Goal: Download file/media

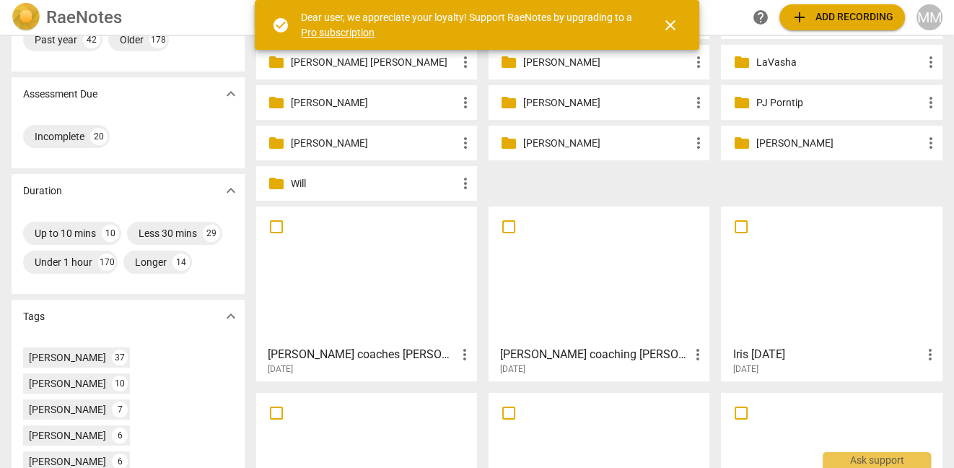
scroll to position [224, 0]
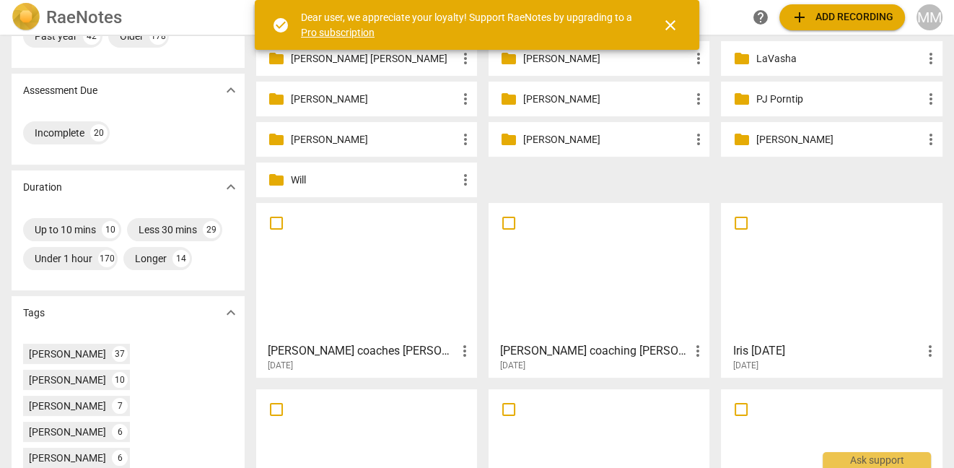
click at [391, 229] on div at bounding box center [366, 272] width 211 height 128
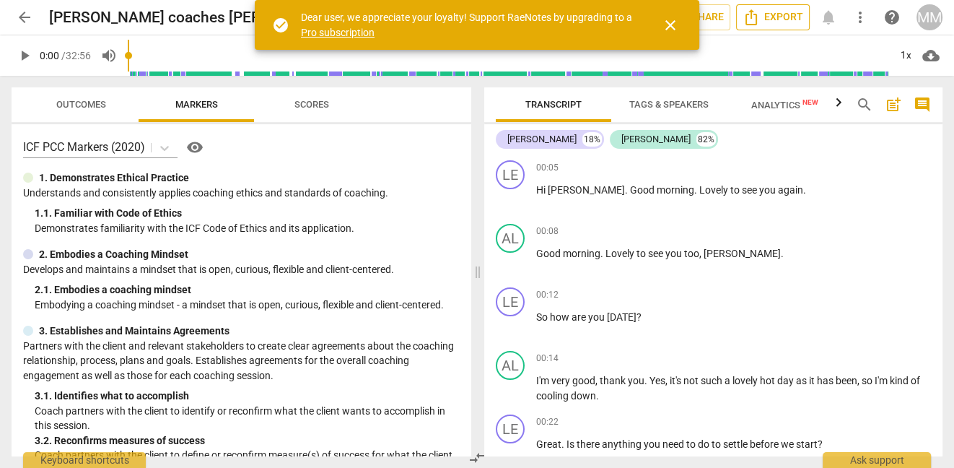
click at [759, 17] on icon "Export" at bounding box center [751, 17] width 17 height 17
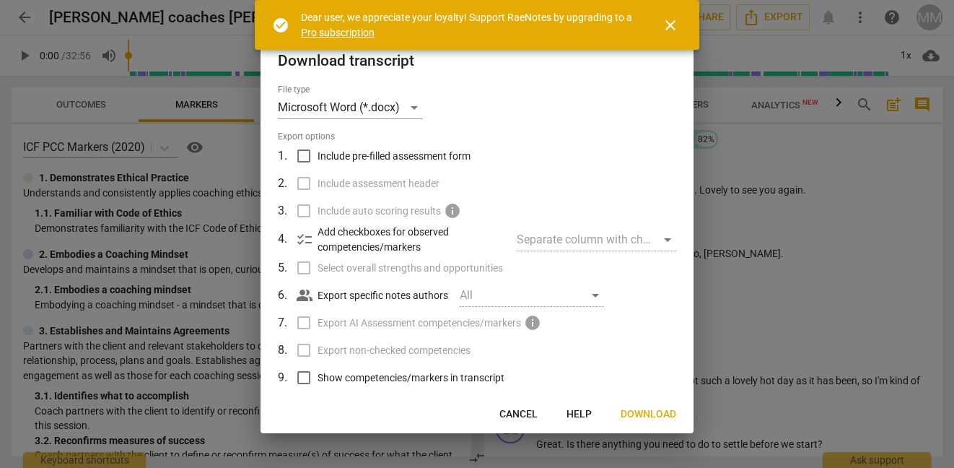
click at [307, 157] on input "Include pre-filled assessment form" at bounding box center [303, 155] width 27 height 27
checkbox input "true"
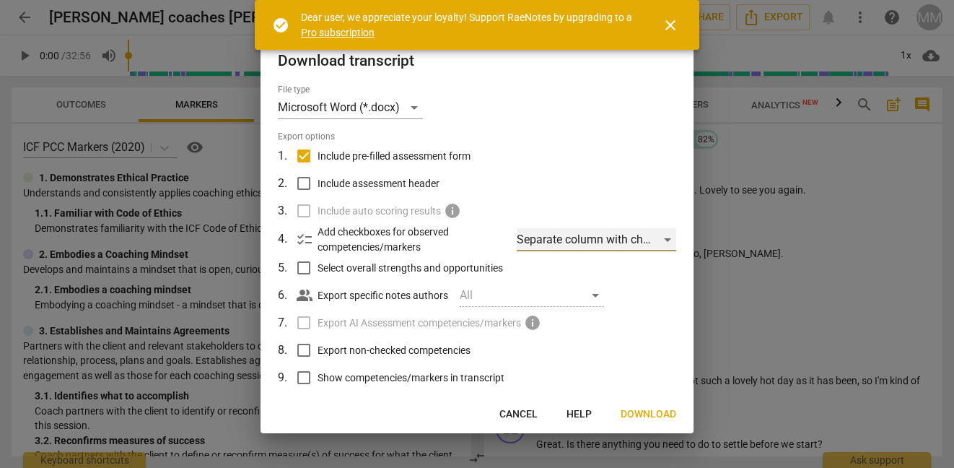
click at [663, 236] on div "Separate column with check marks" at bounding box center [597, 239] width 160 height 23
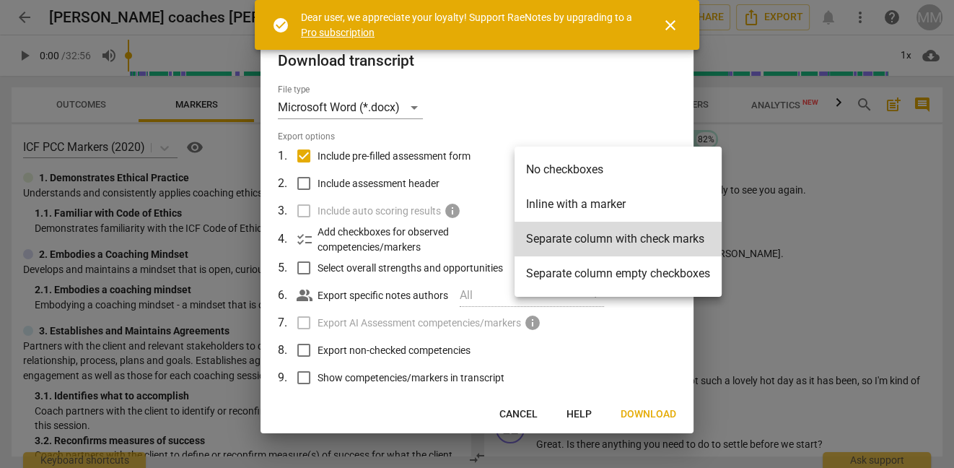
click at [649, 202] on li "Inline with a marker" at bounding box center [618, 204] width 207 height 35
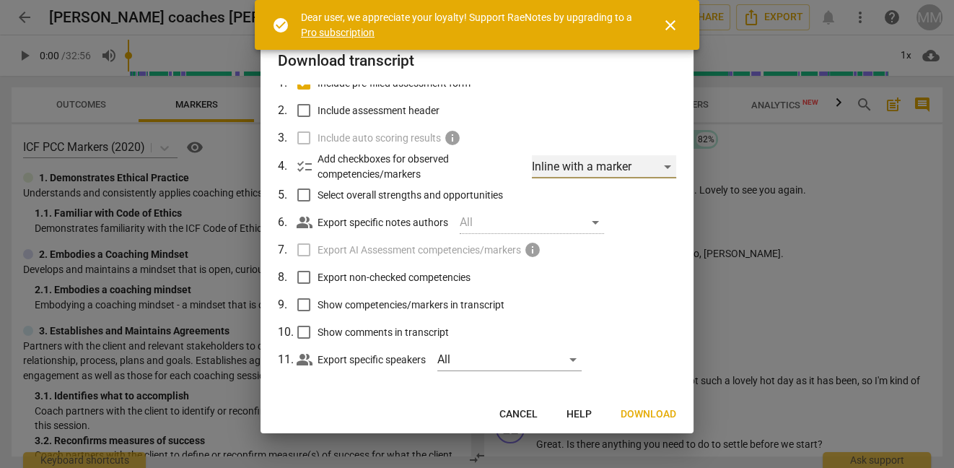
scroll to position [79, 0]
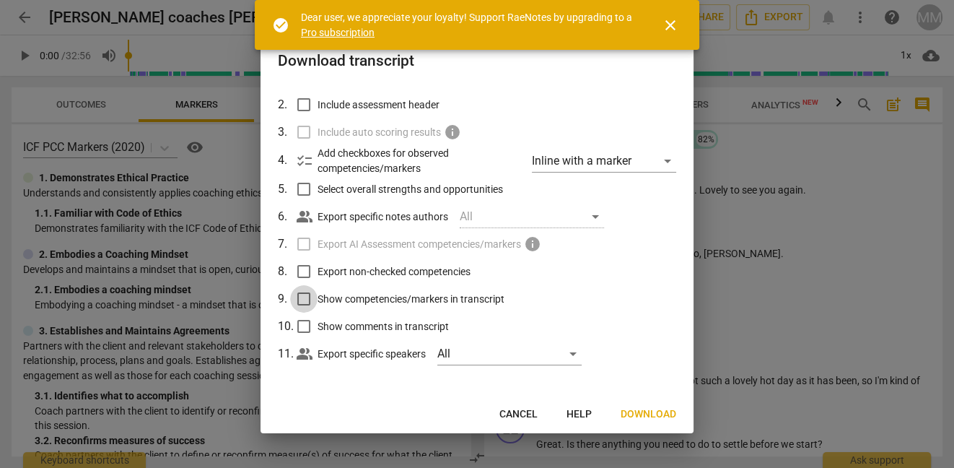
click at [306, 298] on input "Show competencies/markers in transcript" at bounding box center [303, 298] width 27 height 27
checkbox input "true"
click at [642, 411] on span "Download" at bounding box center [649, 414] width 56 height 14
